Goal: Task Accomplishment & Management: Manage account settings

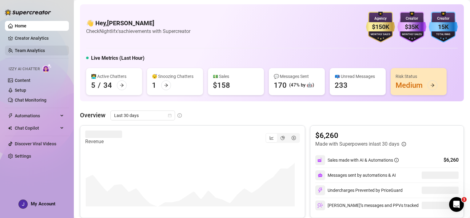
click at [39, 50] on link "Team Analytics" at bounding box center [30, 50] width 30 height 5
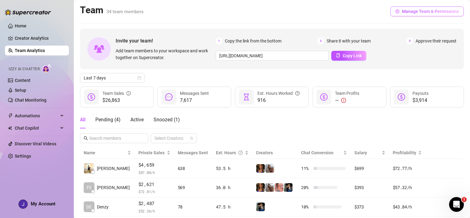
click at [417, 10] on span "Manage Team & Permissions" at bounding box center [430, 11] width 57 height 5
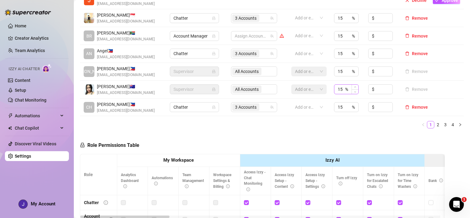
scroll to position [219, 0]
click at [435, 121] on link "2" at bounding box center [438, 124] width 7 height 7
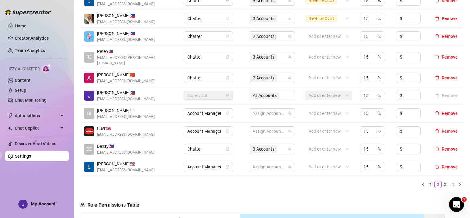
scroll to position [162, 0]
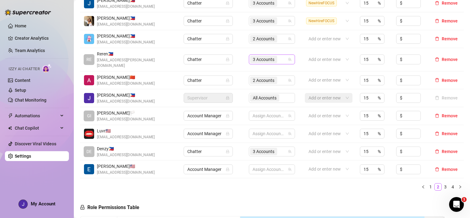
click at [288, 58] on icon "team" at bounding box center [289, 59] width 3 height 3
click at [280, 57] on div "3 Accounts" at bounding box center [268, 59] width 37 height 9
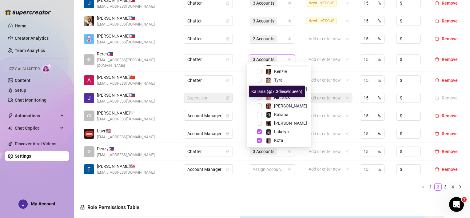
scroll to position [59, 0]
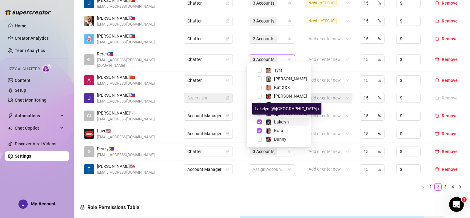
click at [273, 123] on div "Lakelyn" at bounding box center [277, 121] width 23 height 7
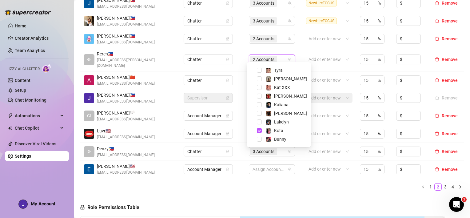
click at [304, 50] on td "Add or enter new" at bounding box center [328, 60] width 55 height 24
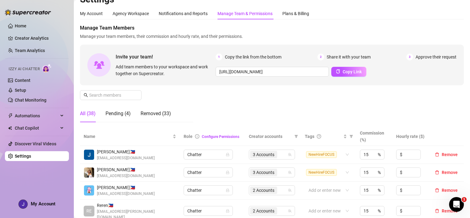
scroll to position [0, 0]
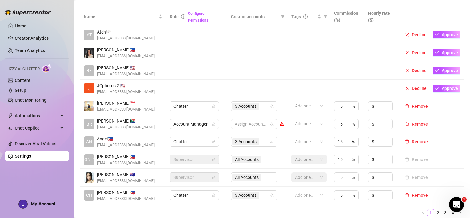
scroll to position [206, 0]
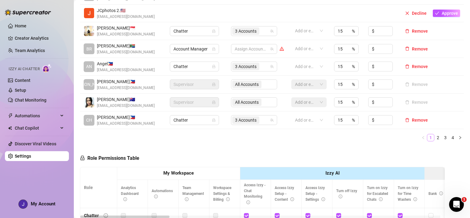
drag, startPoint x: 434, startPoint y: 137, endPoint x: 427, endPoint y: 137, distance: 7.1
click at [435, 137] on link "2" at bounding box center [438, 137] width 7 height 7
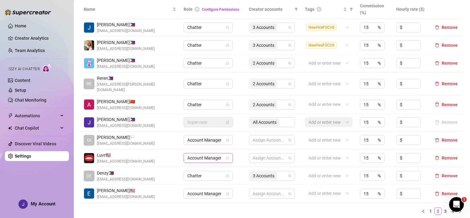
scroll to position [133, 0]
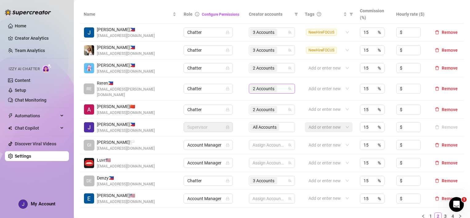
click at [279, 84] on div "2 Accounts" at bounding box center [268, 88] width 37 height 9
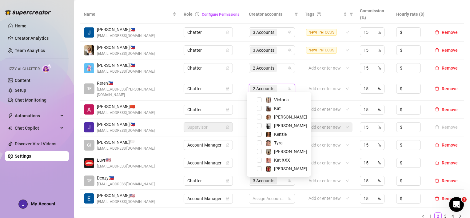
scroll to position [16, 0]
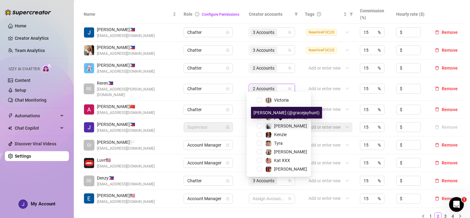
click at [282, 122] on div "[PERSON_NAME]" at bounding box center [290, 125] width 33 height 7
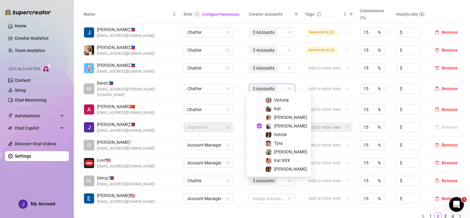
click at [301, 80] on td "Add or enter new" at bounding box center [328, 89] width 55 height 24
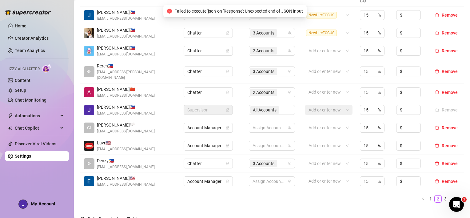
scroll to position [155, 0]
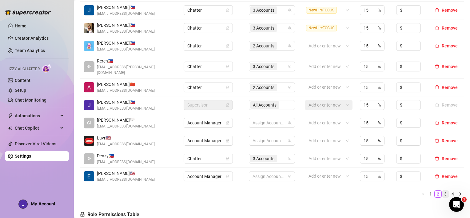
click at [444, 190] on li "3" at bounding box center [445, 193] width 7 height 7
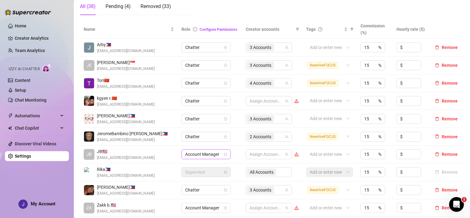
scroll to position [182, 0]
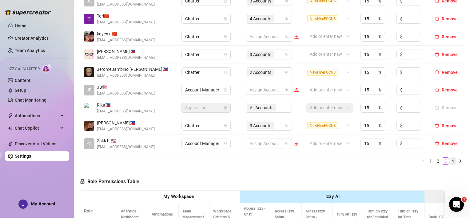
click at [450, 159] on link "4" at bounding box center [453, 161] width 7 height 7
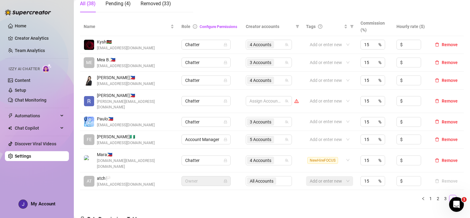
scroll to position [121, 0]
click at [279, 63] on div "3 Accounts" at bounding box center [265, 62] width 37 height 9
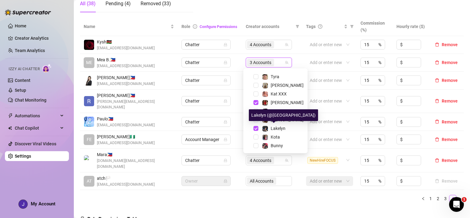
scroll to position [59, 0]
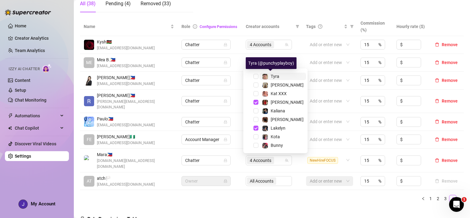
click at [278, 75] on span "Tyra" at bounding box center [275, 76] width 9 height 5
click at [299, 55] on td "4 Accounts" at bounding box center [272, 63] width 60 height 18
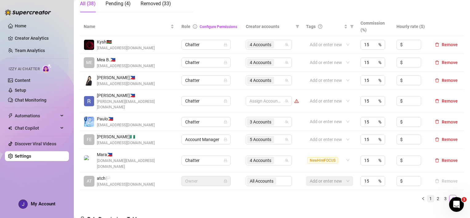
click at [427, 195] on link "1" at bounding box center [430, 198] width 7 height 7
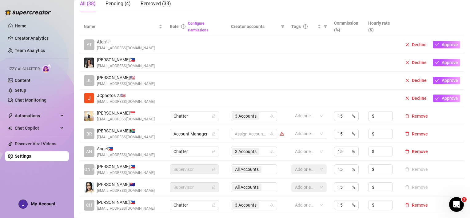
scroll to position [153, 0]
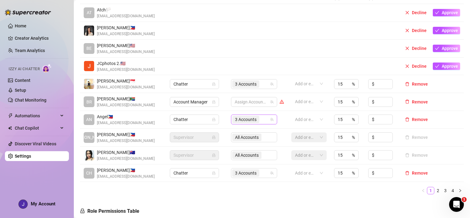
click at [261, 121] on div "3 Accounts" at bounding box center [250, 119] width 37 height 9
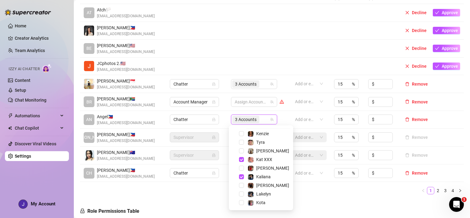
scroll to position [59, 0]
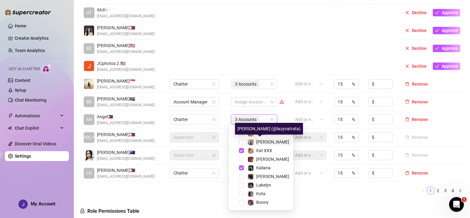
click at [265, 140] on span "[PERSON_NAME]" at bounding box center [272, 141] width 33 height 5
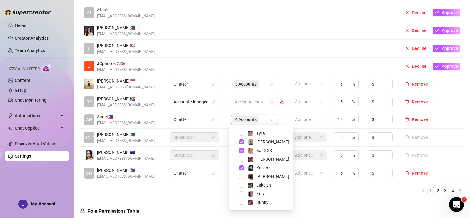
click at [303, 194] on div "Name Role Configure Permissions Creator accounts Tags Commission (%) Hourly rat…" at bounding box center [272, 92] width 384 height 214
